Goal: Transaction & Acquisition: Book appointment/travel/reservation

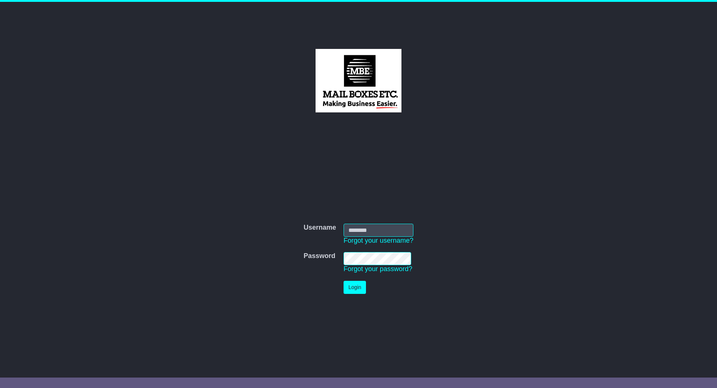
type input "**********"
click at [354, 287] on button "Login" at bounding box center [354, 287] width 22 height 13
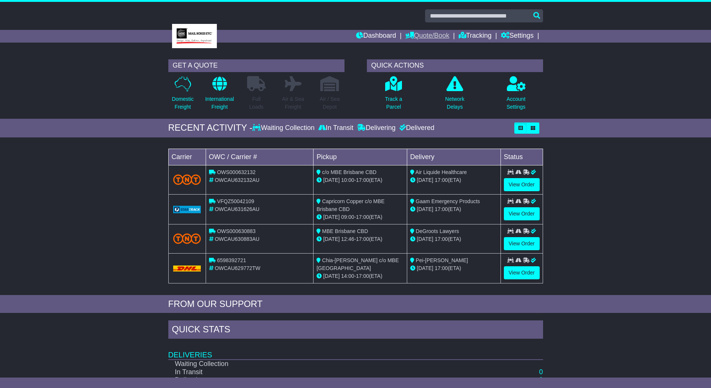
click at [426, 34] on link "Quote/Book" at bounding box center [427, 36] width 44 height 13
click at [426, 48] on link "Domestic" at bounding box center [435, 49] width 59 height 8
